Goal: Consume media (video, audio): Consume media (video, audio)

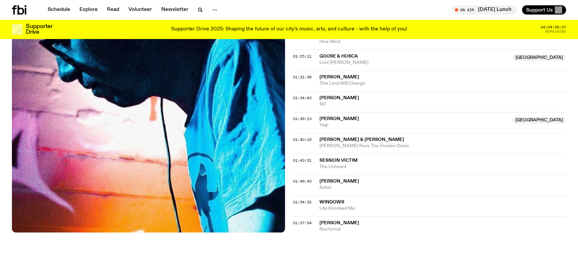
scroll to position [567, 0]
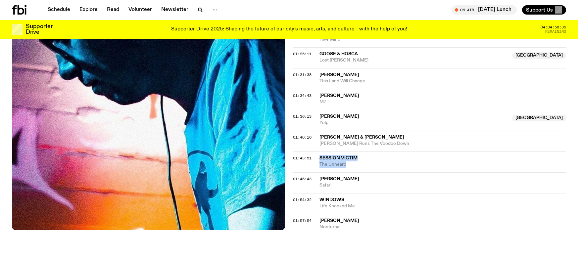
drag, startPoint x: 346, startPoint y: 164, endPoint x: 319, endPoint y: 160, distance: 28.0
click at [319, 160] on div "01:43:51 Session Victim The Unheard" at bounding box center [429, 162] width 273 height 21
copy div "Session Victim The Unheard"
drag, startPoint x: 346, startPoint y: 186, endPoint x: 376, endPoint y: 192, distance: 30.7
click at [313, 177] on div "01:46:43 [PERSON_NAME] Safari" at bounding box center [429, 183] width 273 height 21
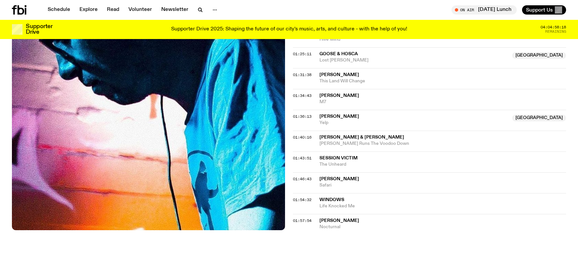
click at [376, 194] on div "01:54:32 Windows Life Knocked Me" at bounding box center [429, 203] width 273 height 21
drag, startPoint x: 368, startPoint y: 212, endPoint x: 319, endPoint y: 201, distance: 49.6
click at [319, 201] on div "01:54:32 Windows Life Knocked Me" at bounding box center [429, 203] width 273 height 21
copy div "Windows Life Knocked Me"
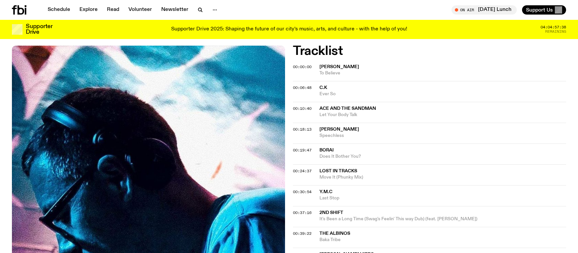
scroll to position [198, 0]
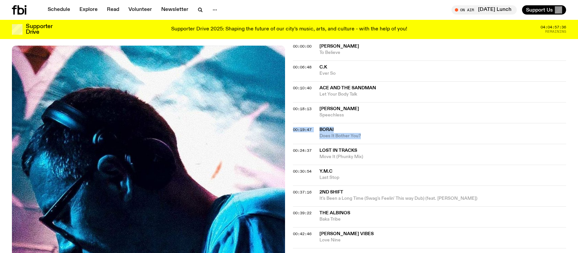
drag, startPoint x: 366, startPoint y: 136, endPoint x: 307, endPoint y: 124, distance: 60.1
click at [307, 124] on div "00:19:47 [PERSON_NAME] Does It Bother You?" at bounding box center [429, 133] width 273 height 21
click at [415, 138] on span "Does It Bother You?" at bounding box center [443, 136] width 247 height 6
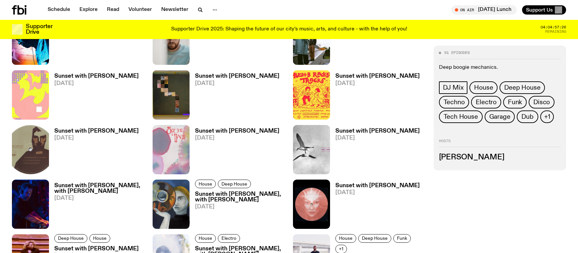
scroll to position [1211, 0]
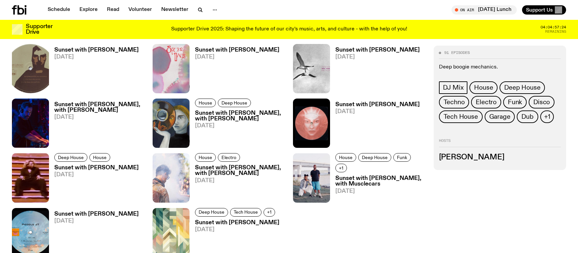
click at [225, 115] on h3 "Sunset with [PERSON_NAME], with [PERSON_NAME]" at bounding box center [240, 116] width 90 height 11
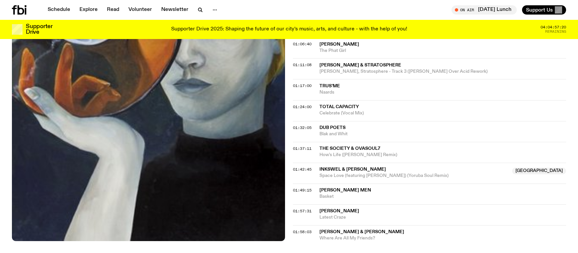
scroll to position [508, 0]
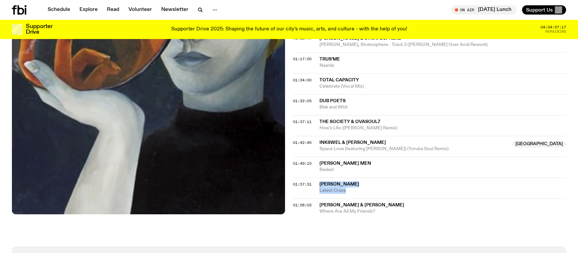
drag, startPoint x: 354, startPoint y: 163, endPoint x: 316, endPoint y: 156, distance: 37.9
click at [316, 178] on div "01:57:31 [PERSON_NAME] Latest Craze" at bounding box center [429, 188] width 273 height 21
copy div "[PERSON_NAME] Latest Craze"
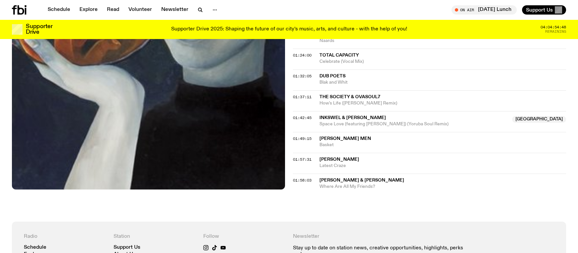
scroll to position [529, 0]
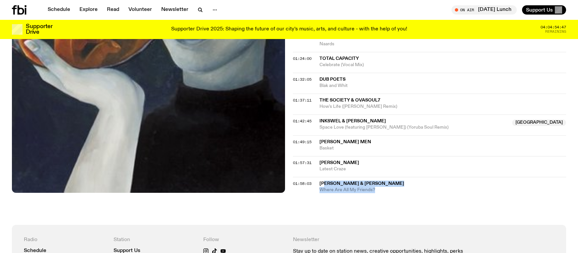
drag, startPoint x: 386, startPoint y: 162, endPoint x: 325, endPoint y: 152, distance: 61.4
click at [325, 181] on div "[PERSON_NAME] & [PERSON_NAME] Where Are All My Friends?" at bounding box center [443, 187] width 247 height 13
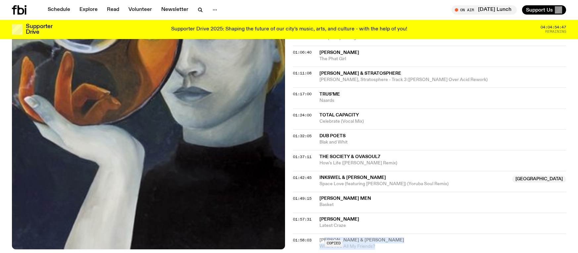
scroll to position [392, 0]
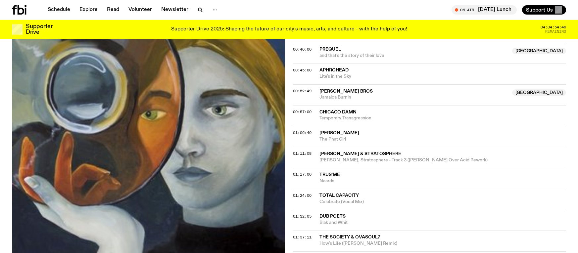
click at [361, 220] on span "Blak and Whit" at bounding box center [443, 223] width 247 height 6
drag, startPoint x: 361, startPoint y: 192, endPoint x: 355, endPoint y: 193, distance: 6.0
click at [351, 214] on div "Copied" at bounding box center [443, 220] width 247 height 13
drag, startPoint x: 358, startPoint y: 192, endPoint x: 331, endPoint y: 186, distance: 27.9
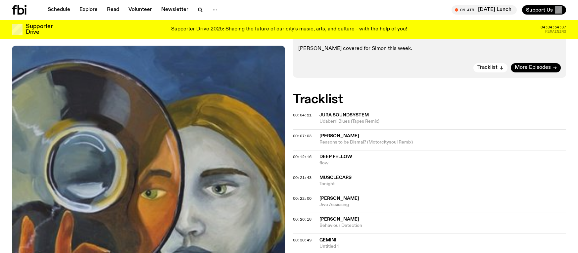
scroll to position [159, 0]
drag, startPoint x: 327, startPoint y: 135, endPoint x: 319, endPoint y: 126, distance: 12.4
click at [320, 154] on div "deep fellow flow" at bounding box center [443, 160] width 247 height 13
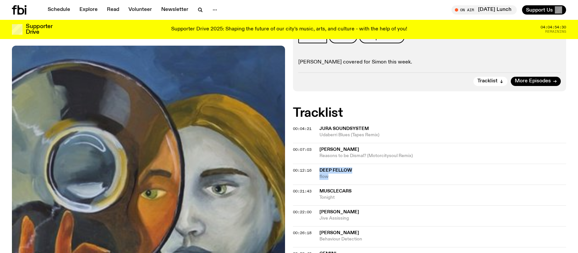
scroll to position [18, 0]
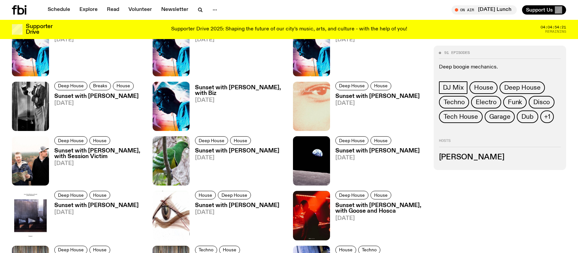
scroll to position [1496, 0]
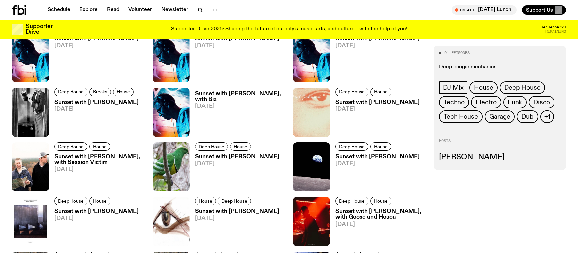
click at [387, 104] on h3 "Sunset with [PERSON_NAME]" at bounding box center [377, 103] width 84 height 6
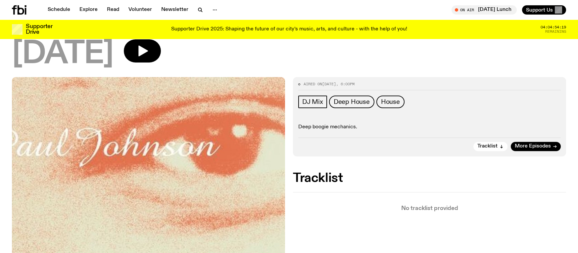
scroll to position [93, 0]
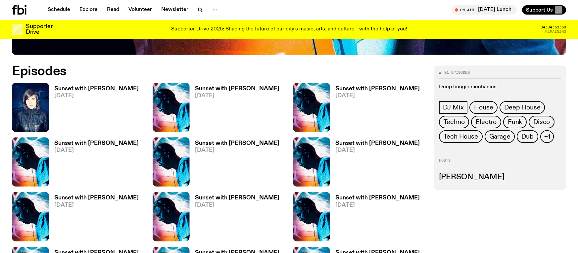
scroll to position [352, 0]
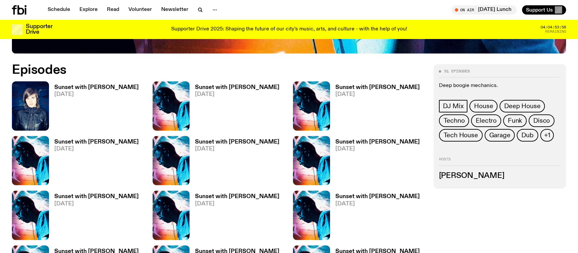
click at [106, 94] on span "[DATE]" at bounding box center [96, 95] width 84 height 6
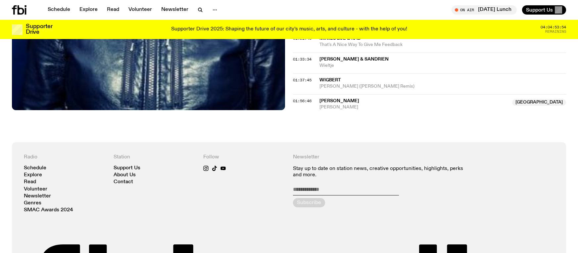
scroll to position [540, 0]
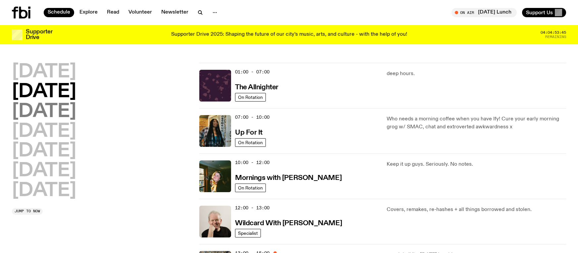
click at [60, 110] on h2 "[DATE]" at bounding box center [44, 112] width 64 height 19
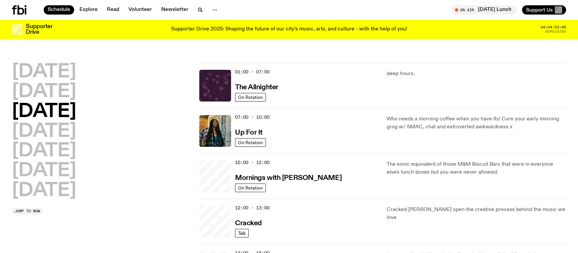
scroll to position [19, 0]
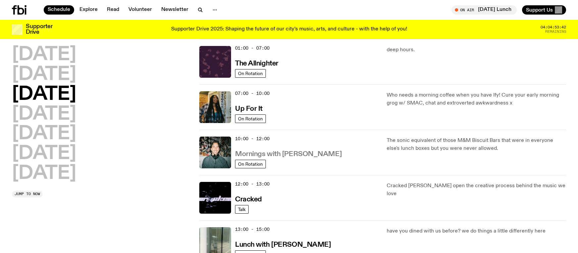
click at [306, 156] on h3 "Mornings with [PERSON_NAME]" at bounding box center [288, 154] width 107 height 7
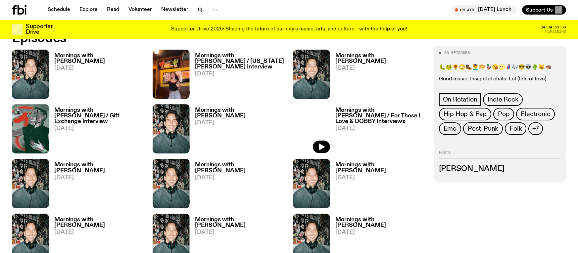
scroll to position [341, 0]
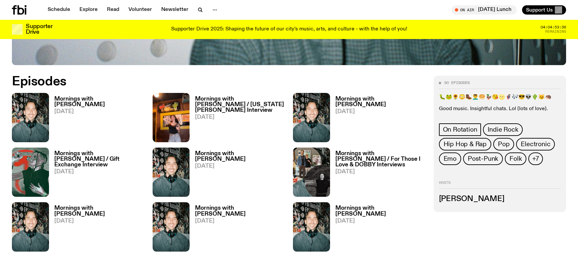
click at [105, 208] on h3 "Mornings with [PERSON_NAME]" at bounding box center [99, 211] width 90 height 11
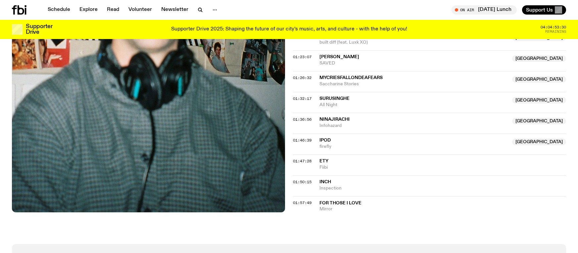
scroll to position [550, 0]
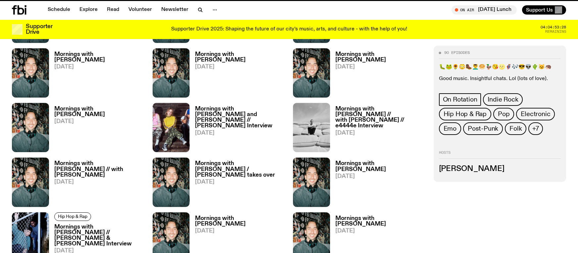
scroll to position [341, 0]
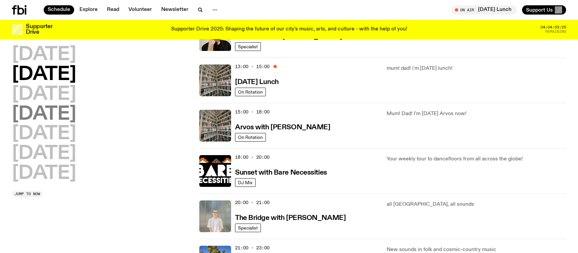
click at [76, 105] on h2 "[DATE]" at bounding box center [44, 114] width 64 height 19
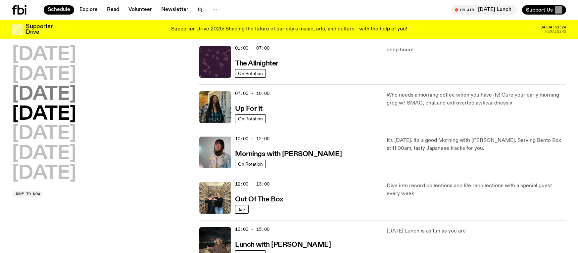
click at [76, 97] on h2 "[DATE]" at bounding box center [44, 94] width 64 height 19
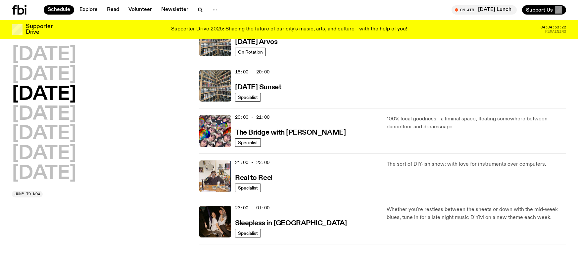
scroll to position [348, 0]
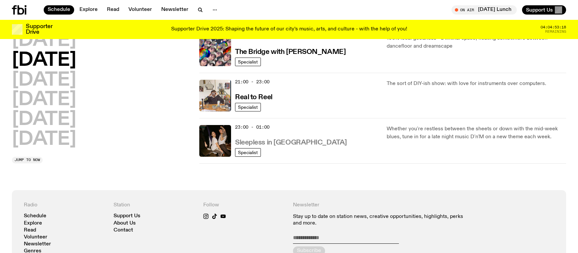
click at [278, 141] on h3 "Sleepless in [GEOGRAPHIC_DATA]" at bounding box center [291, 142] width 112 height 7
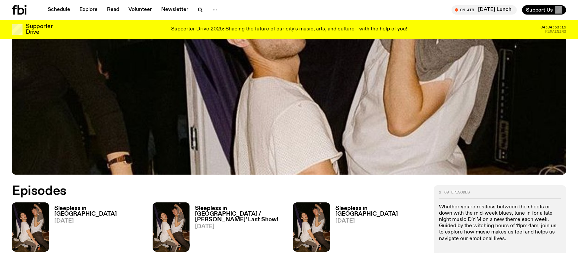
scroll to position [231, 0]
click at [89, 208] on h3 "Sleepless in [GEOGRAPHIC_DATA]" at bounding box center [99, 211] width 90 height 11
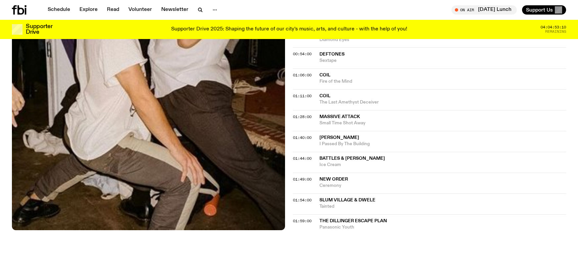
scroll to position [332, 0]
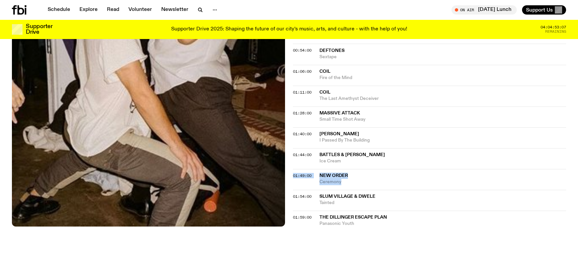
drag, startPoint x: 340, startPoint y: 180, endPoint x: 319, endPoint y: 173, distance: 22.0
click at [319, 173] on div "01:49:00 New Order Ceremony" at bounding box center [429, 179] width 273 height 21
click at [326, 183] on span "Ceremony" at bounding box center [443, 182] width 247 height 6
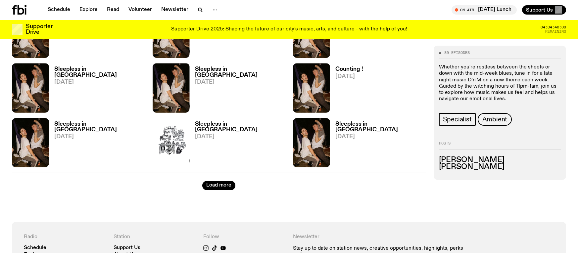
scroll to position [1154, 0]
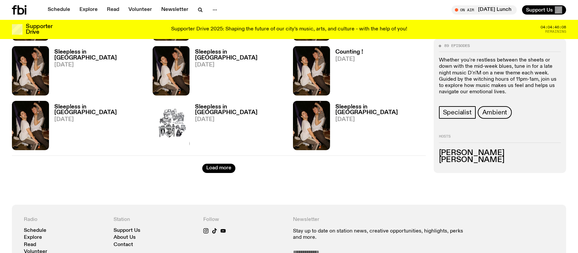
click at [76, 56] on h3 "Sleepless in [GEOGRAPHIC_DATA]" at bounding box center [99, 54] width 90 height 11
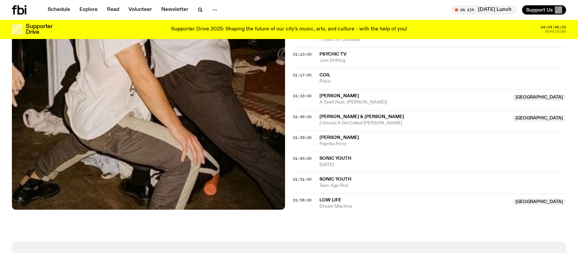
scroll to position [390, 0]
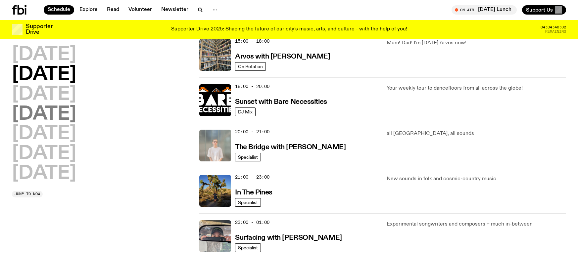
click at [60, 107] on h2 "[DATE]" at bounding box center [44, 114] width 64 height 19
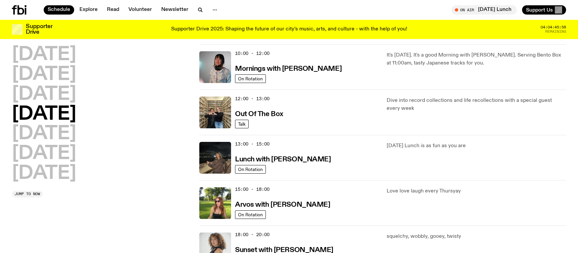
scroll to position [183, 0]
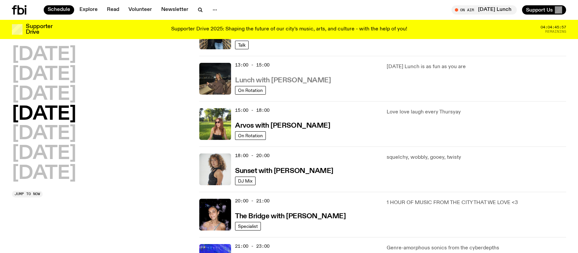
click at [284, 83] on h3 "Lunch with [PERSON_NAME]" at bounding box center [283, 80] width 96 height 7
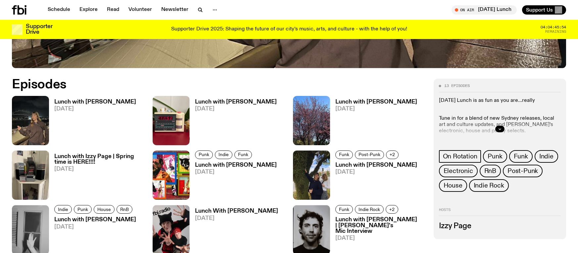
scroll to position [379, 0]
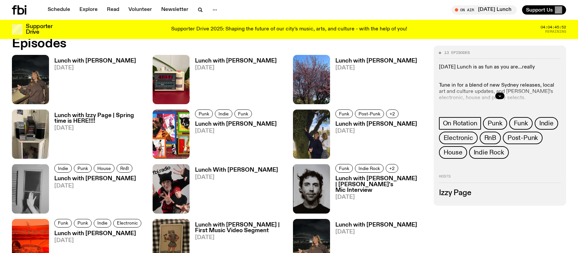
click at [366, 177] on h3 "Lunch with [PERSON_NAME] | [PERSON_NAME]'s Mic Interview" at bounding box center [380, 184] width 90 height 17
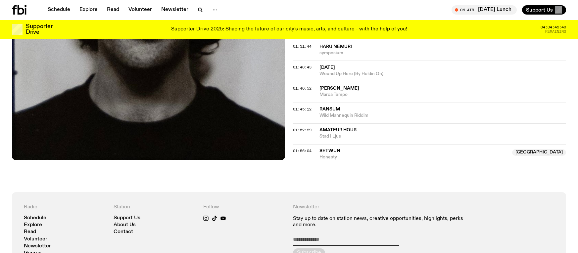
scroll to position [716, 0]
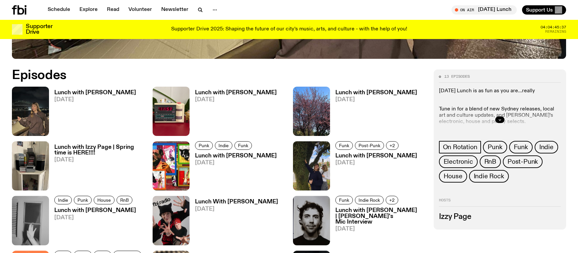
scroll to position [343, 0]
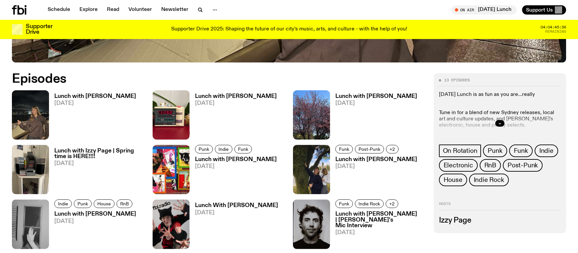
click at [84, 98] on h3 "Lunch with [PERSON_NAME]" at bounding box center [95, 97] width 82 height 6
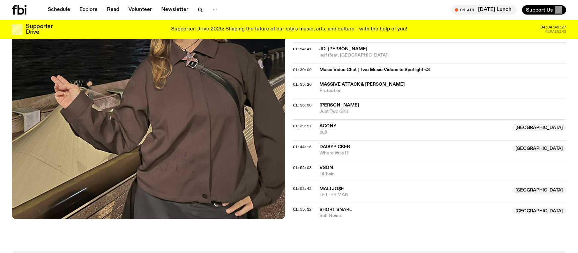
scroll to position [635, 0]
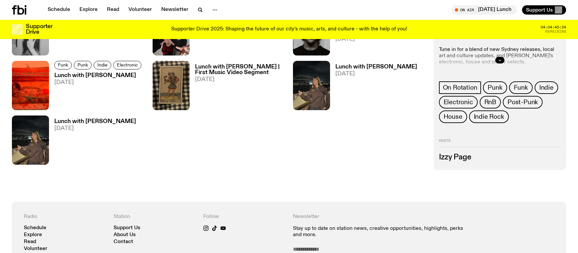
scroll to position [530, 0]
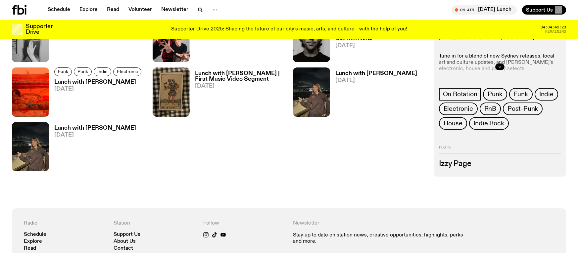
click at [91, 82] on h3 "Lunch with [PERSON_NAME]" at bounding box center [98, 82] width 89 height 6
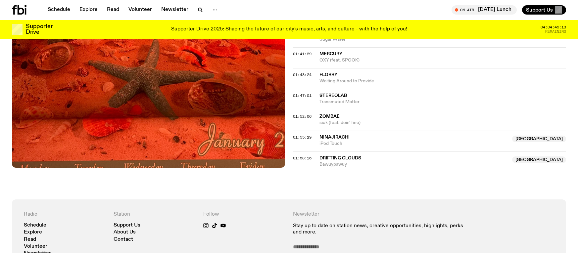
scroll to position [723, 0]
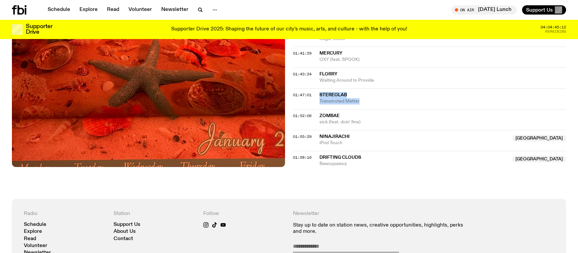
drag, startPoint x: 364, startPoint y: 104, endPoint x: 320, endPoint y: 91, distance: 46.7
click at [320, 91] on div "01:47:01 Stereolab Transmuted Matter" at bounding box center [429, 98] width 273 height 21
copy div "Stereolab Transmuted Matter"
